Goal: Transaction & Acquisition: Purchase product/service

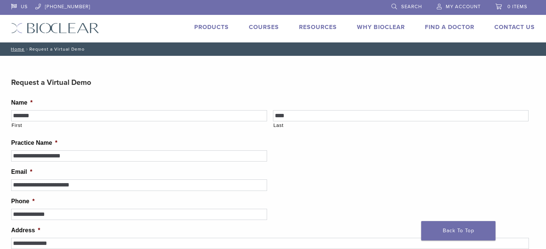
select select "**********"
click at [206, 29] on link "Products" at bounding box center [211, 26] width 35 height 7
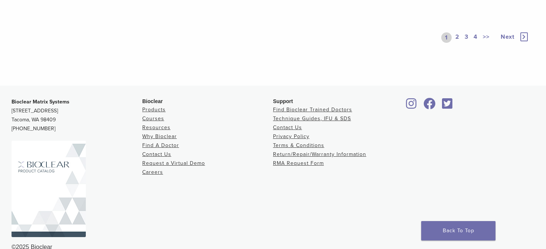
scroll to position [735, 0]
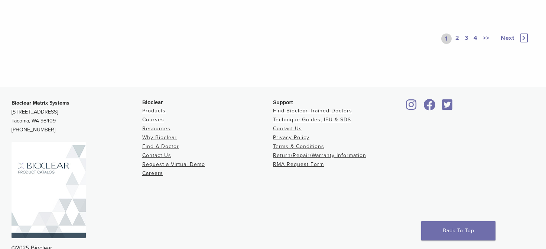
click at [457, 41] on link "2" at bounding box center [457, 38] width 7 height 10
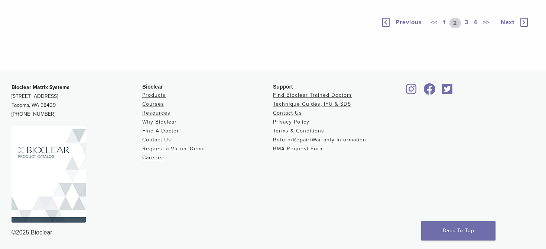
scroll to position [600, 0]
click at [444, 28] on link "1" at bounding box center [444, 23] width 6 height 10
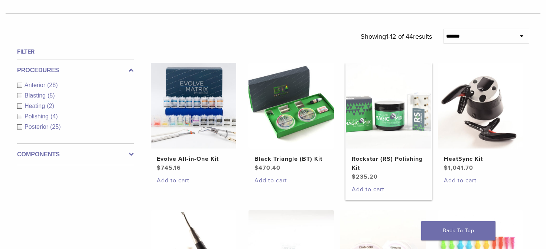
scroll to position [231, 0]
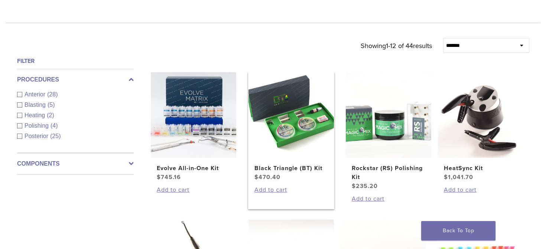
click at [306, 127] on img at bounding box center [291, 114] width 85 height 85
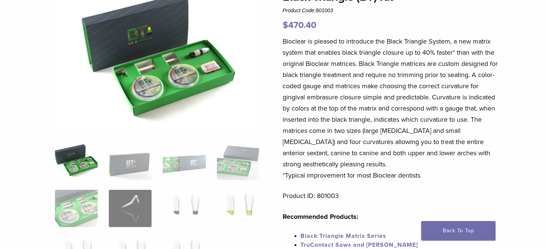
scroll to position [80, 0]
click at [123, 168] on img at bounding box center [130, 160] width 43 height 37
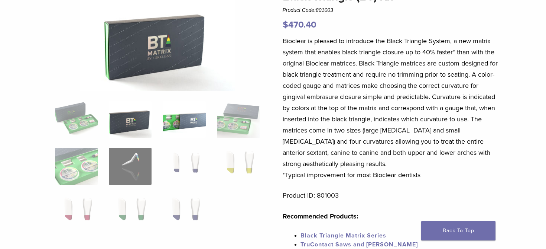
click at [182, 130] on img at bounding box center [184, 119] width 43 height 37
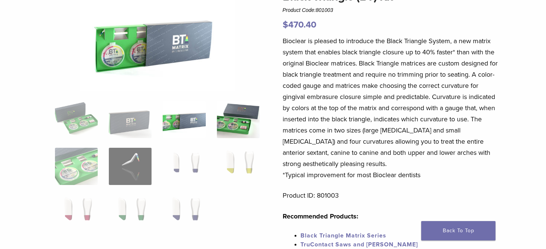
click at [237, 124] on img at bounding box center [238, 119] width 43 height 37
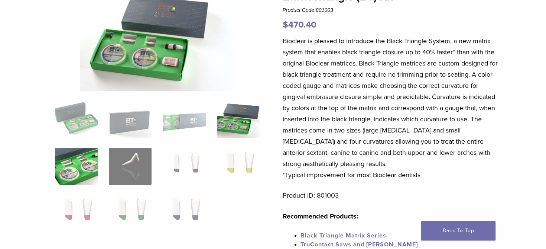
click at [85, 169] on img at bounding box center [76, 166] width 43 height 37
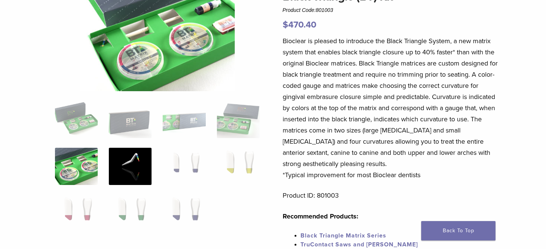
click at [136, 169] on img at bounding box center [130, 166] width 43 height 37
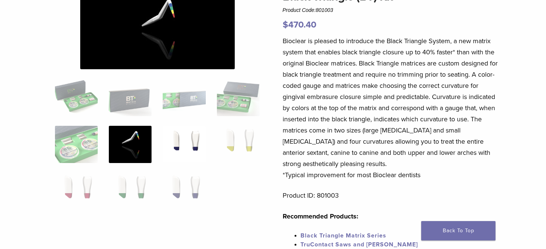
click at [189, 155] on img at bounding box center [184, 144] width 43 height 37
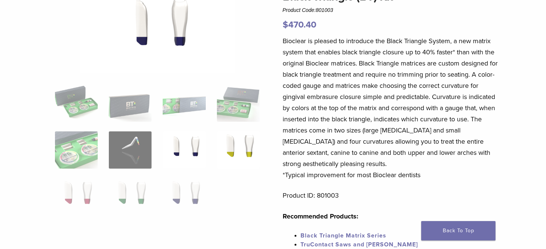
click at [230, 151] on img at bounding box center [238, 149] width 43 height 37
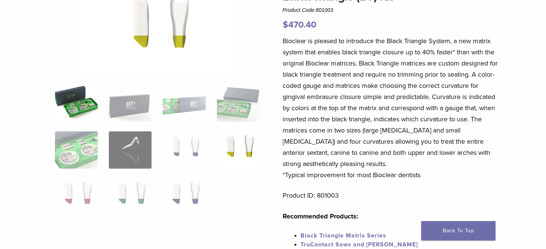
click at [81, 109] on img at bounding box center [76, 102] width 43 height 37
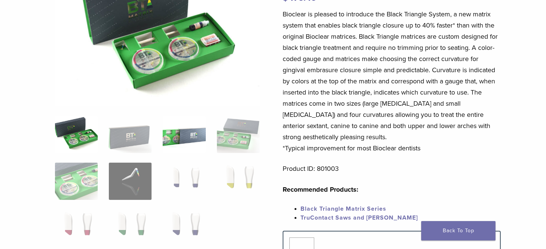
scroll to position [110, 0]
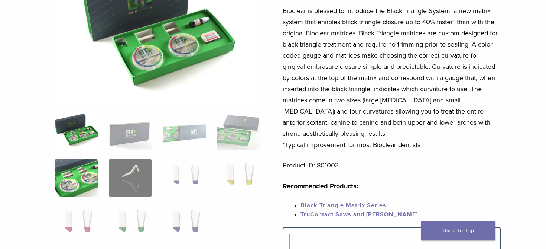
click at [73, 176] on img at bounding box center [76, 177] width 43 height 37
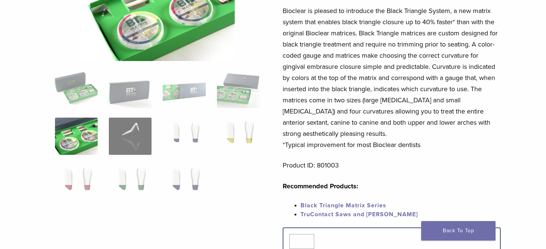
scroll to position [79, 0]
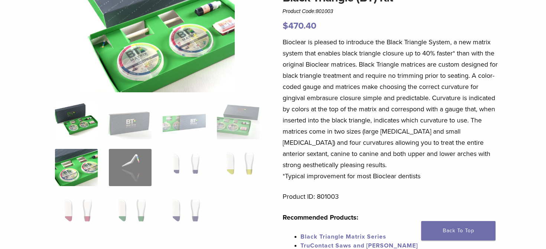
click at [78, 128] on img at bounding box center [76, 120] width 43 height 37
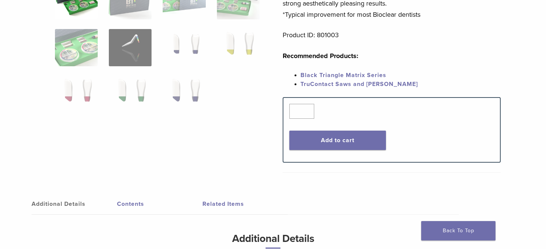
scroll to position [396, 0]
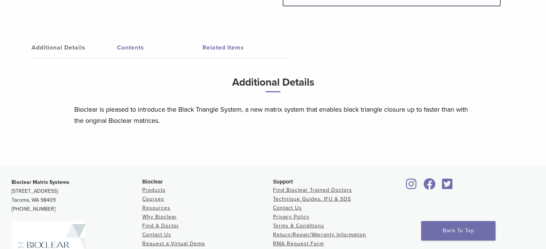
click at [133, 51] on link "Contents" at bounding box center [159, 47] width 85 height 21
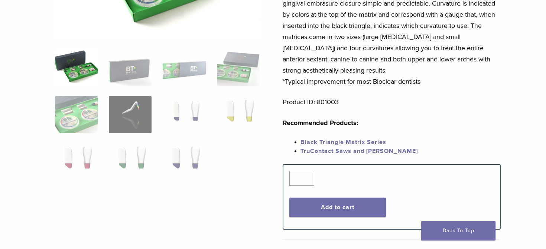
scroll to position [178, 0]
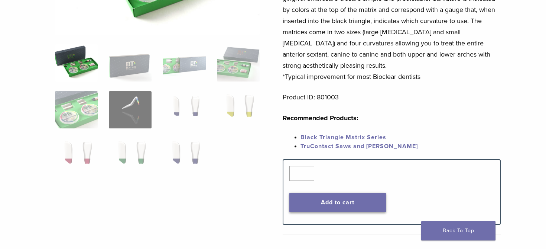
click at [341, 204] on button "Add to cart" at bounding box center [337, 201] width 97 height 19
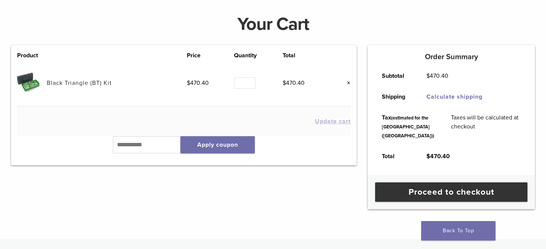
scroll to position [107, 0]
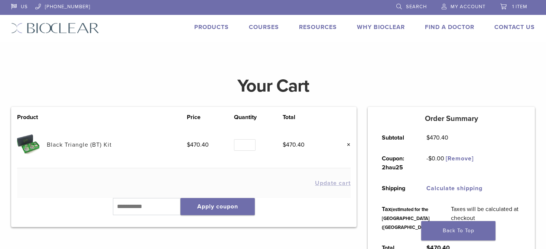
scroll to position [70, 0]
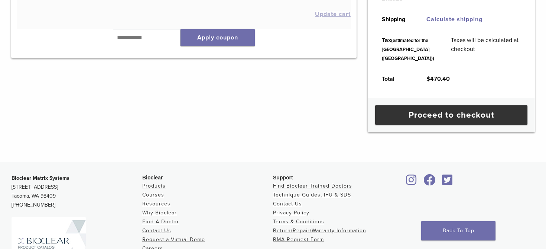
scroll to position [169, 0]
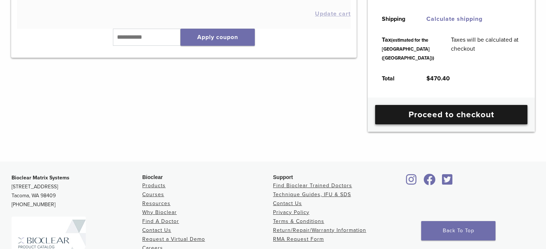
click at [421, 124] on link "Proceed to checkout" at bounding box center [451, 114] width 152 height 19
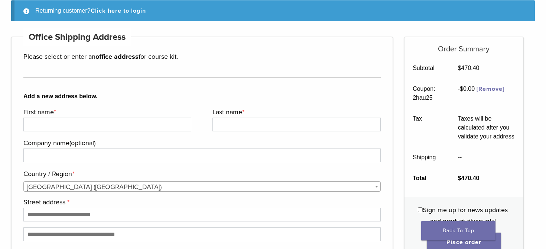
scroll to position [27, 0]
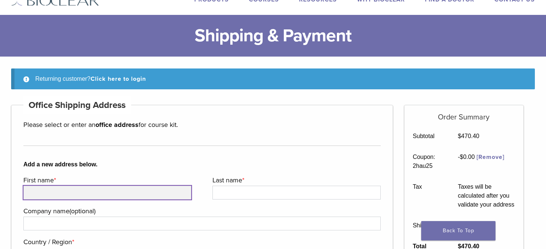
click at [129, 194] on input "First name *" at bounding box center [107, 192] width 168 height 14
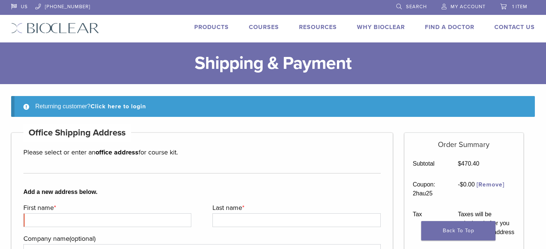
click at [212, 27] on link "Products" at bounding box center [211, 26] width 35 height 7
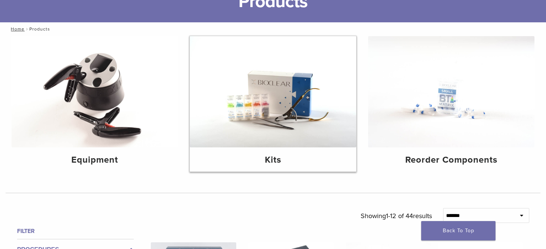
scroll to position [72, 0]
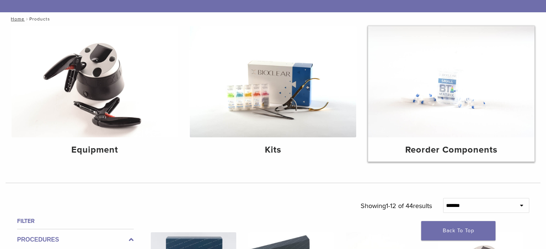
click at [450, 89] on img at bounding box center [451, 81] width 166 height 111
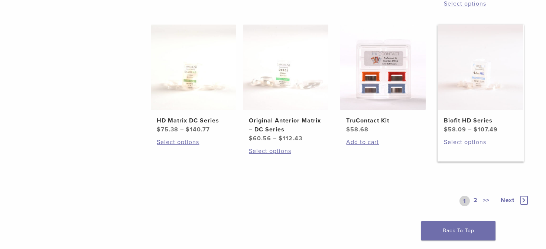
scroll to position [443, 0]
click at [477, 197] on link "2" at bounding box center [475, 200] width 7 height 10
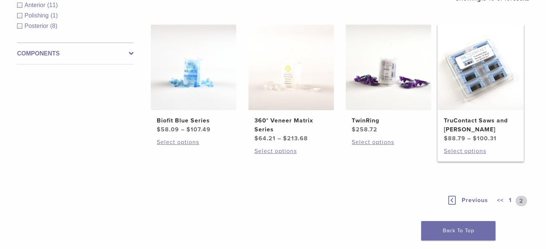
scroll to position [149, 0]
click at [511, 200] on link "1" at bounding box center [511, 200] width 6 height 10
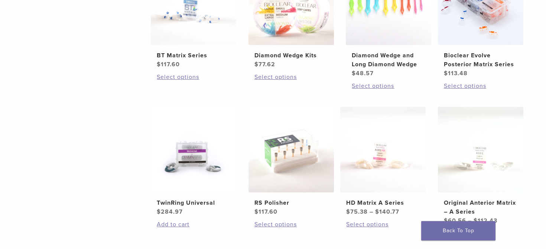
scroll to position [230, 0]
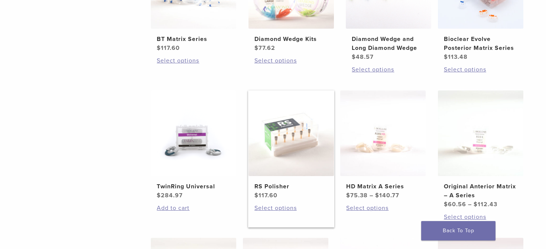
click at [280, 145] on img at bounding box center [291, 132] width 85 height 85
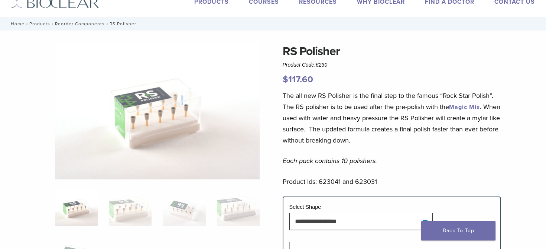
scroll to position [28, 0]
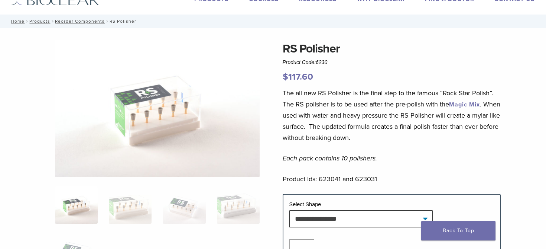
click at [518, 106] on div "**********" at bounding box center [273, 174] width 535 height 268
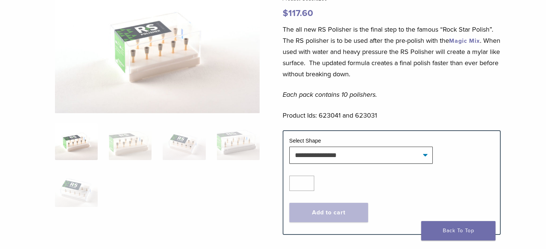
scroll to position [87, 0]
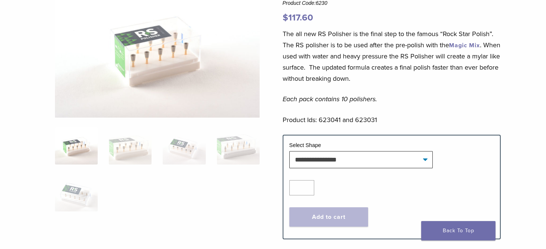
click at [459, 44] on link "Magic Mix" at bounding box center [464, 45] width 31 height 7
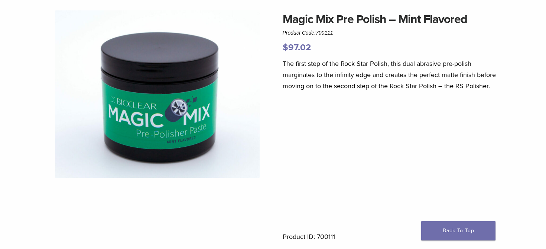
scroll to position [56, 0]
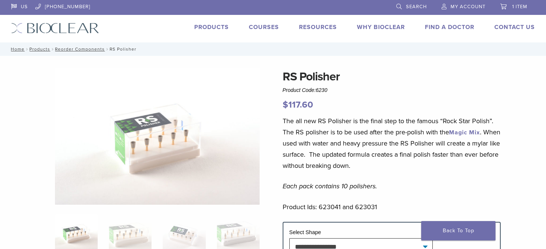
scroll to position [87, 0]
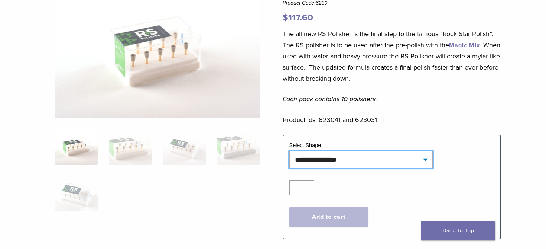
click at [318, 161] on select "**********" at bounding box center [360, 159] width 143 height 17
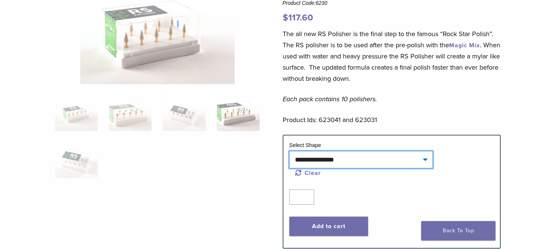
click at [348, 162] on select "**********" at bounding box center [360, 159] width 143 height 17
select select "***"
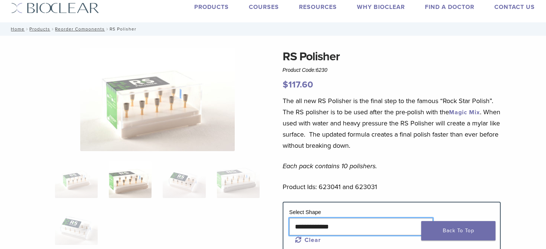
scroll to position [18, 0]
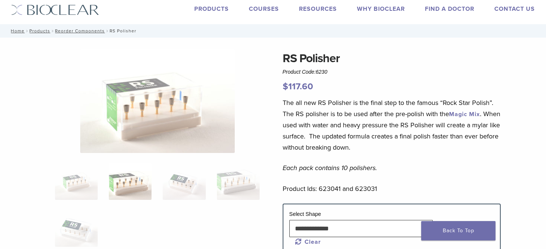
click at [267, 142] on div "**********" at bounding box center [273, 187] width 535 height 277
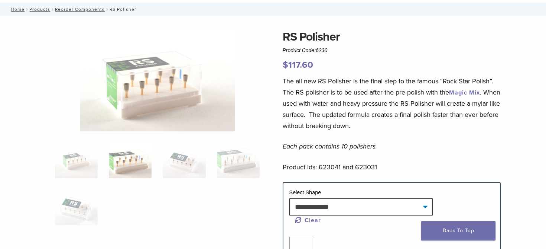
scroll to position [41, 0]
